Goal: Task Accomplishment & Management: Manage account settings

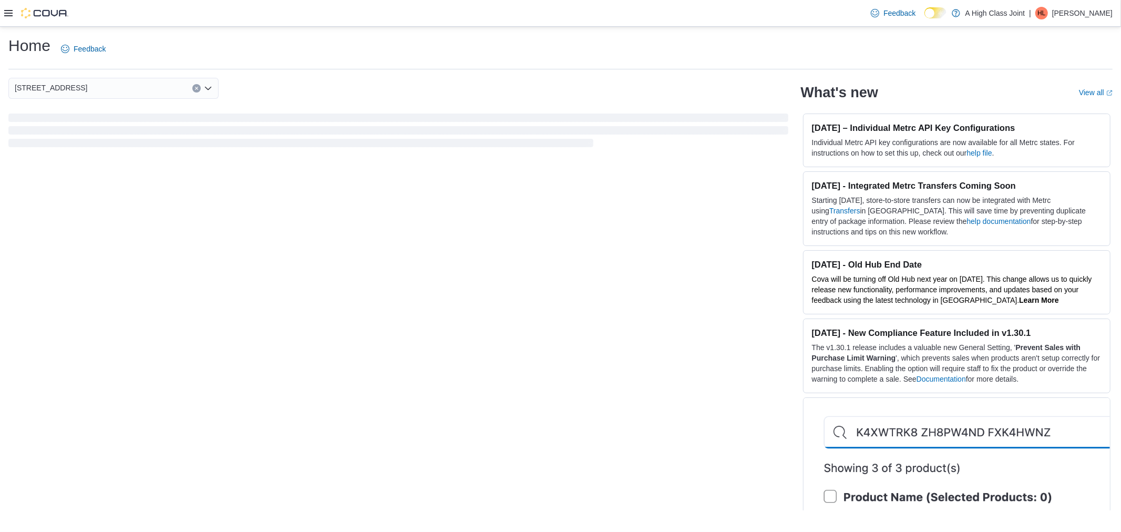
click at [12, 13] on icon at bounding box center [8, 13] width 8 height 6
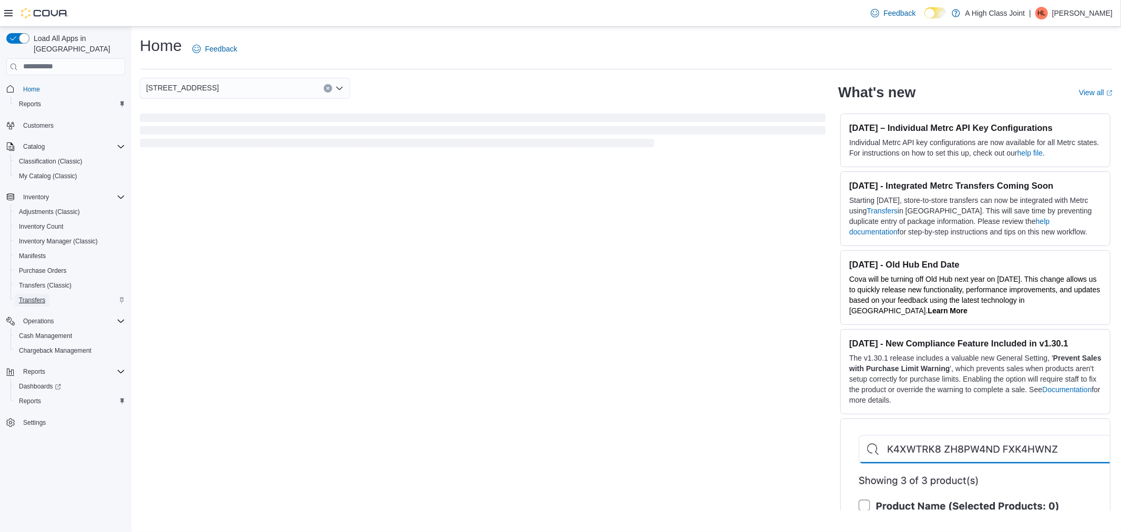
click at [25, 296] on span "Transfers" at bounding box center [32, 300] width 26 height 8
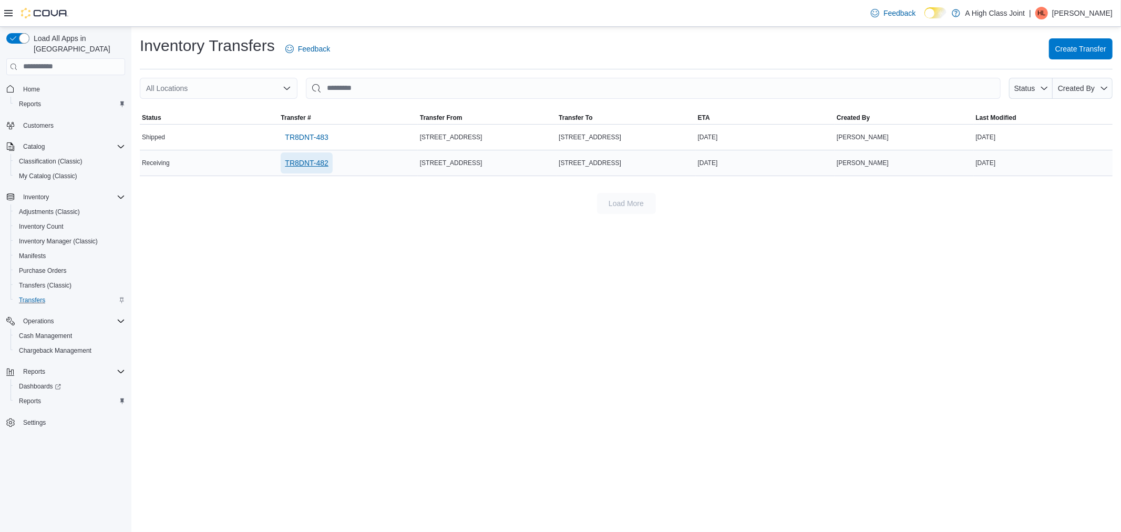
click at [302, 161] on span "TR8DNT-482" at bounding box center [306, 163] width 43 height 11
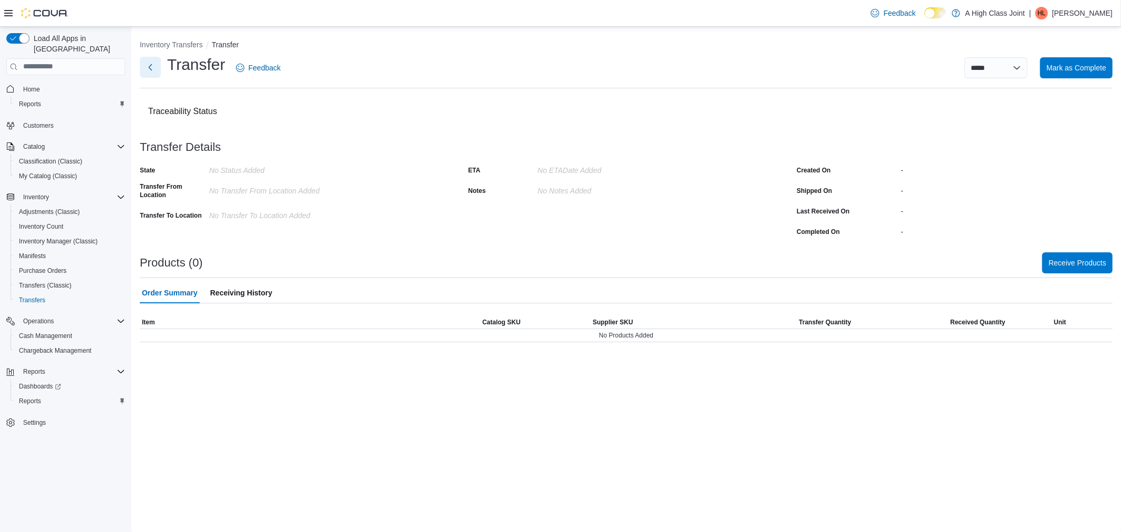
click at [149, 70] on button "Next" at bounding box center [150, 67] width 21 height 21
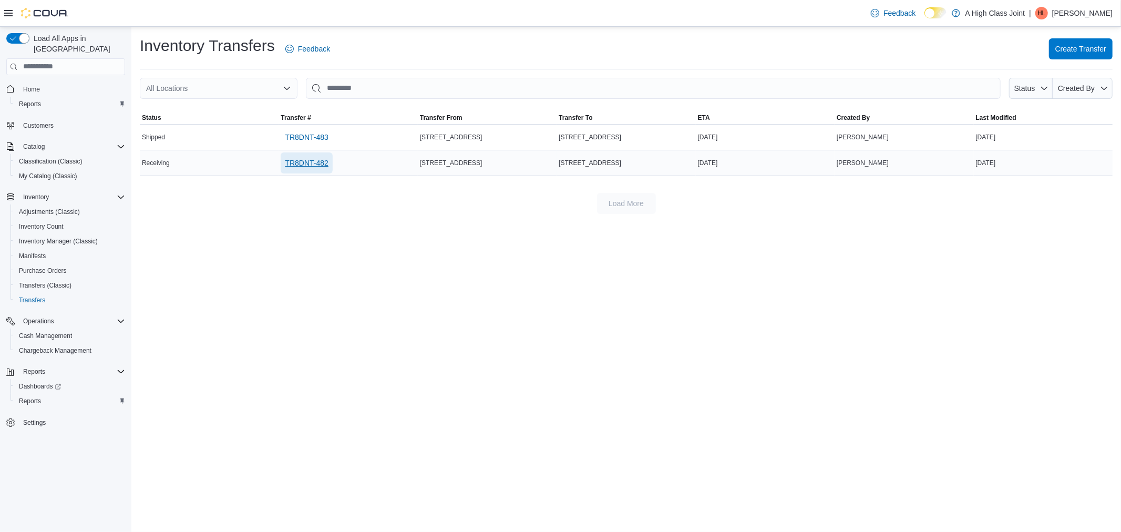
click at [293, 160] on span "TR8DNT-482" at bounding box center [306, 163] width 43 height 11
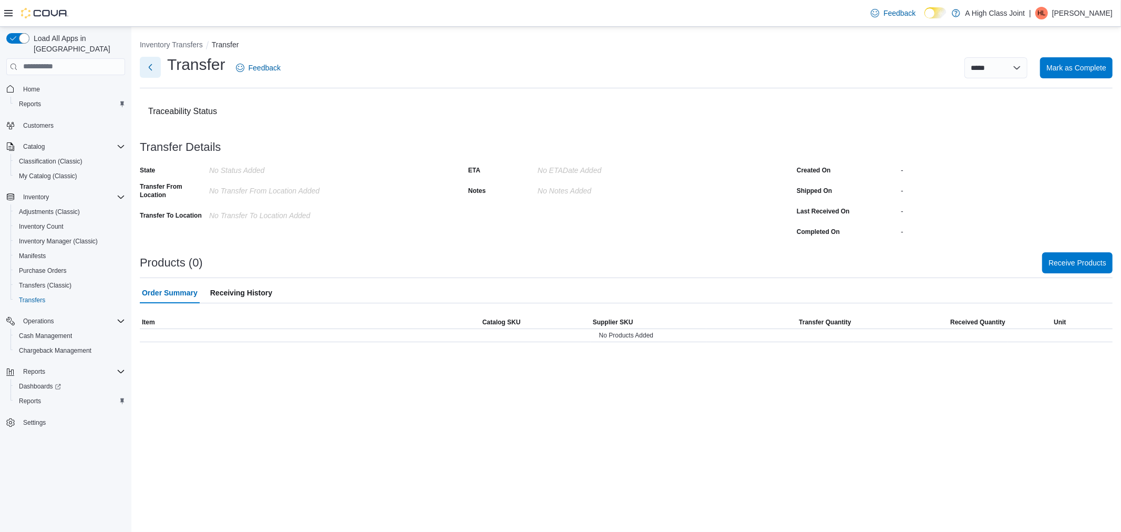
click at [151, 64] on button "Next" at bounding box center [150, 67] width 21 height 21
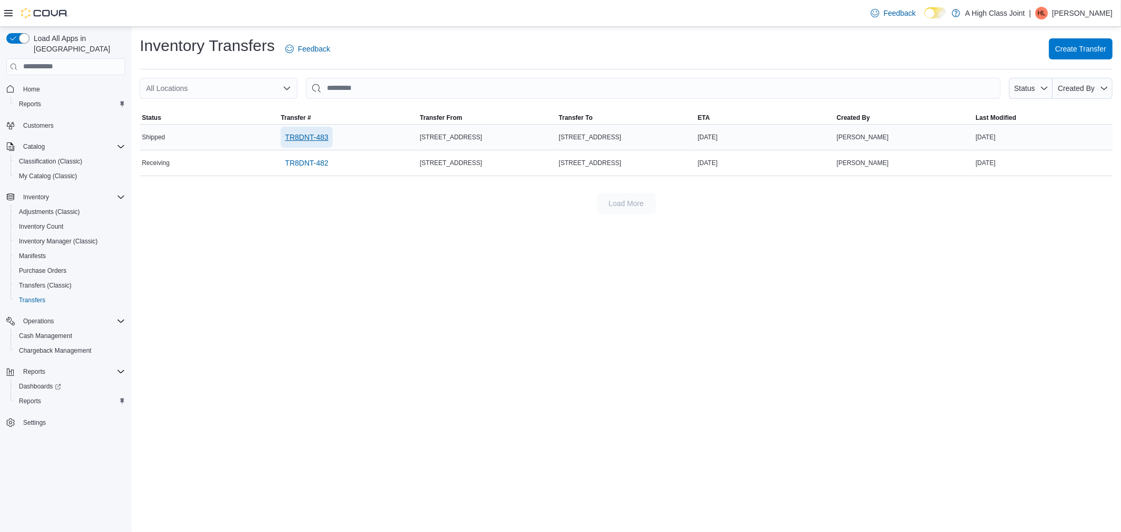
click at [314, 137] on span "TR8DNT-483" at bounding box center [306, 137] width 43 height 11
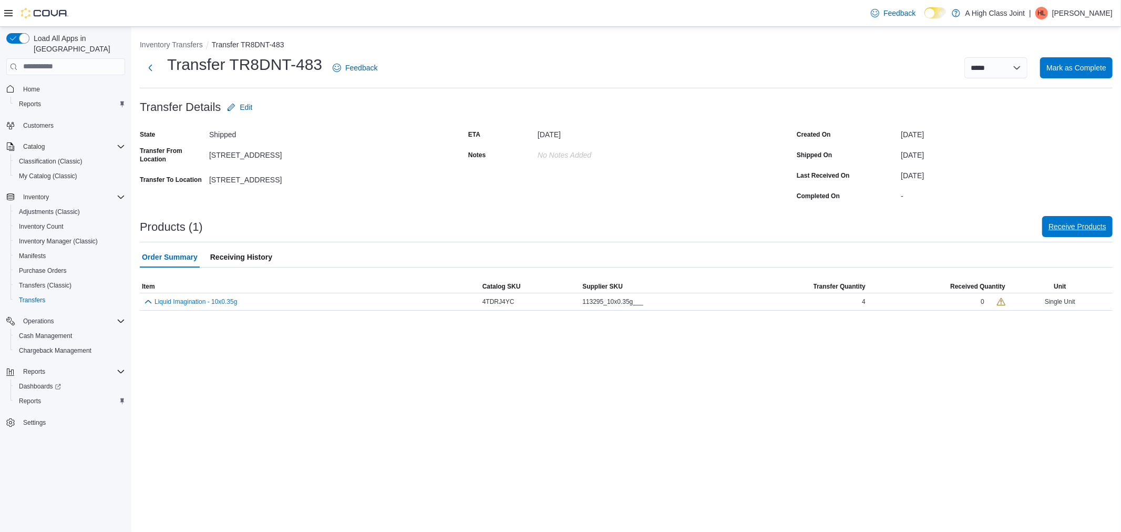
click at [1070, 225] on span "Receive Products" at bounding box center [1077, 226] width 58 height 11
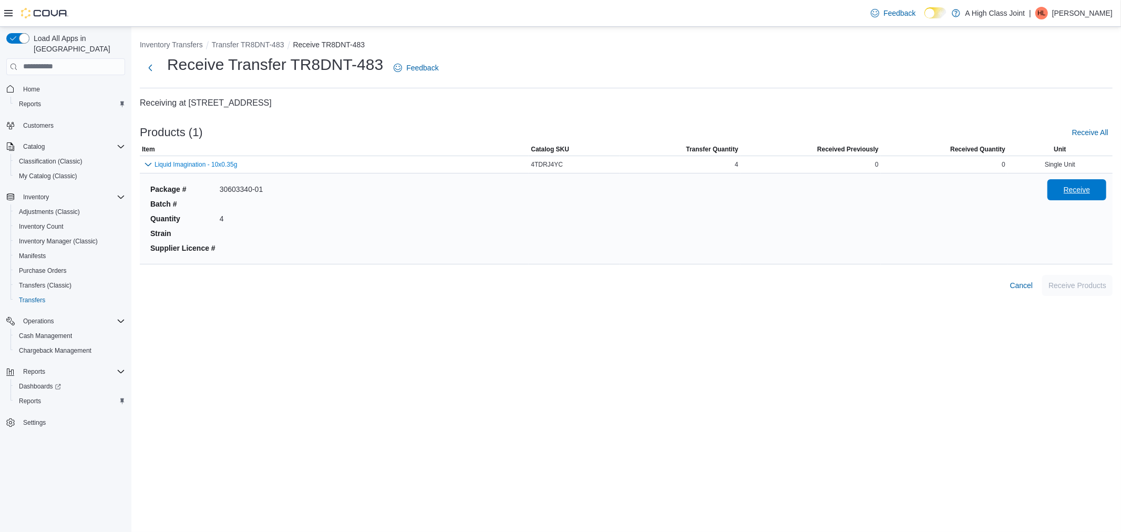
click at [1059, 189] on span "Receive" at bounding box center [1076, 189] width 46 height 21
click at [1068, 286] on span "Receive Products" at bounding box center [1077, 284] width 58 height 11
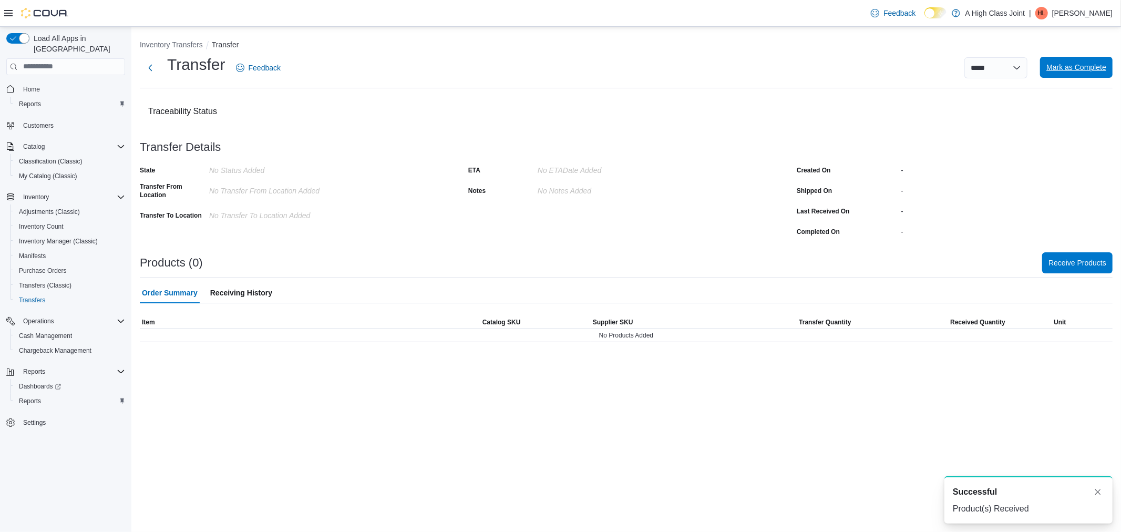
click at [1068, 64] on span "Mark as Complete" at bounding box center [1076, 67] width 60 height 11
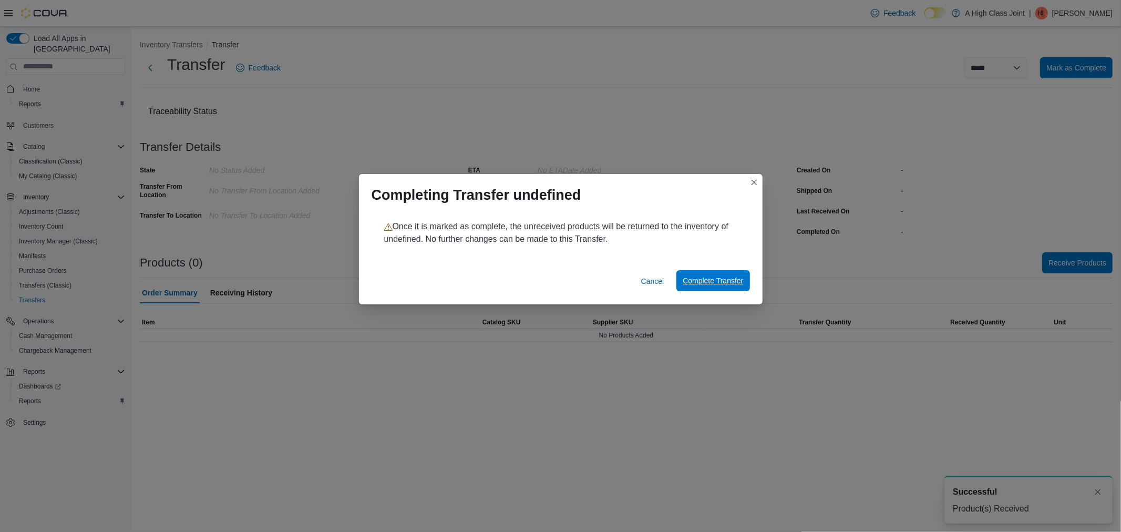
click at [712, 279] on span "Complete Transfer" at bounding box center [712, 280] width 60 height 11
